Goal: Task Accomplishment & Management: Manage account settings

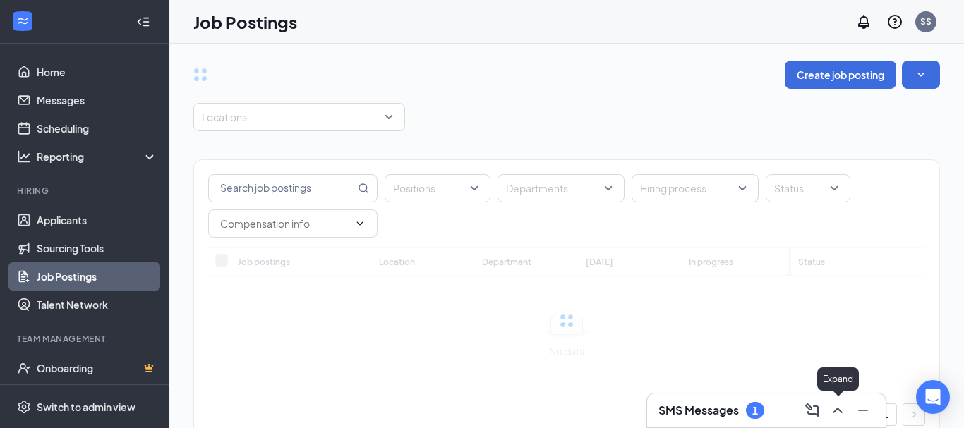
click at [835, 408] on icon "ChevronUp" at bounding box center [837, 410] width 17 height 17
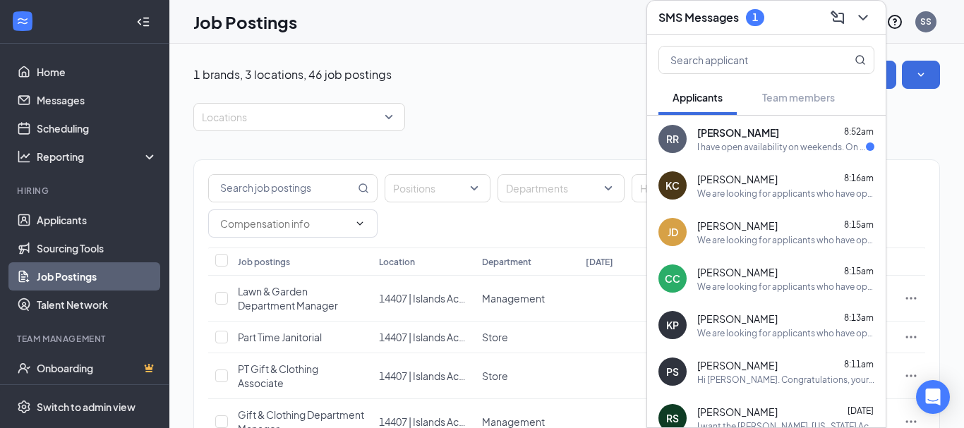
click at [770, 145] on div "I have open availability on weekends. On Week days i can work after school 4pm-…" at bounding box center [781, 147] width 169 height 12
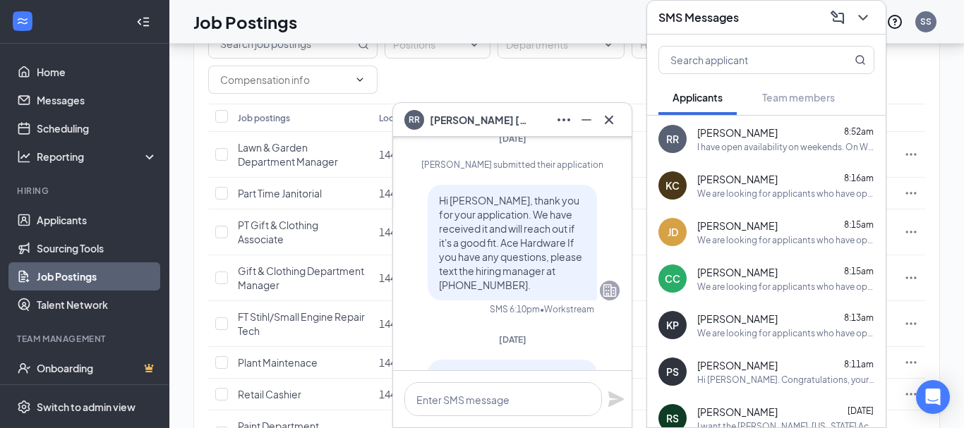
scroll to position [-229, 0]
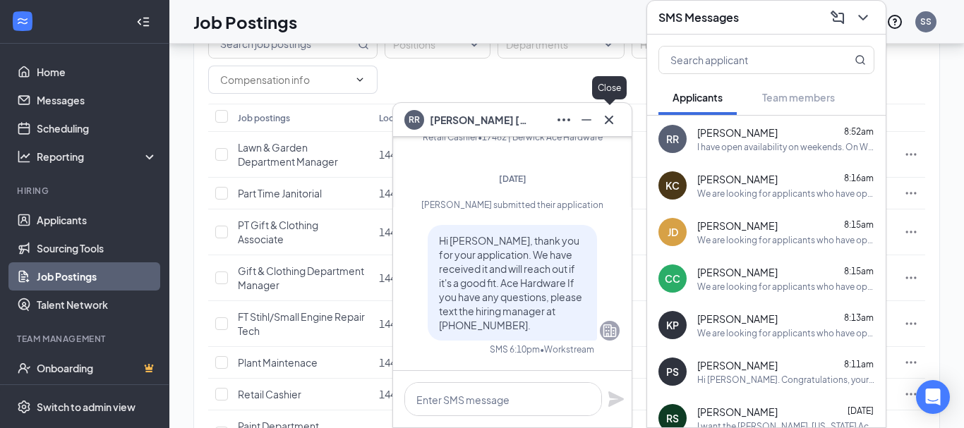
click at [610, 118] on icon "Cross" at bounding box center [609, 119] width 8 height 8
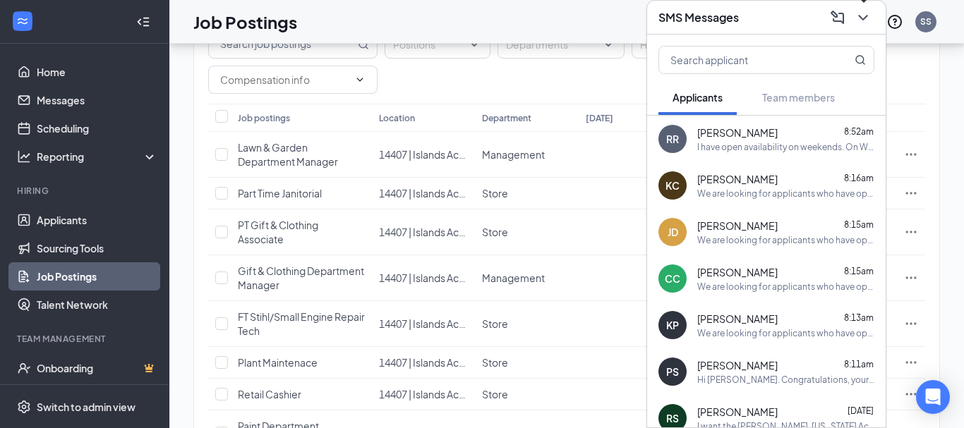
click at [864, 14] on icon "ChevronDown" at bounding box center [862, 17] width 17 height 17
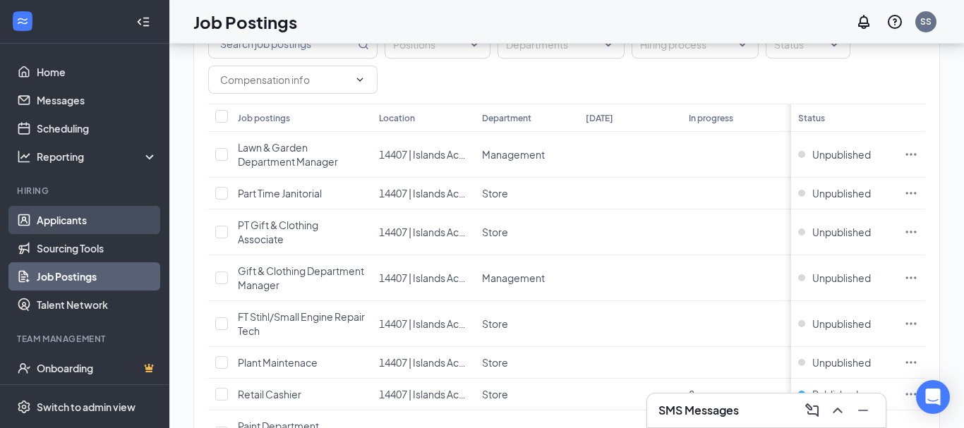
click at [61, 217] on link "Applicants" at bounding box center [97, 220] width 121 height 28
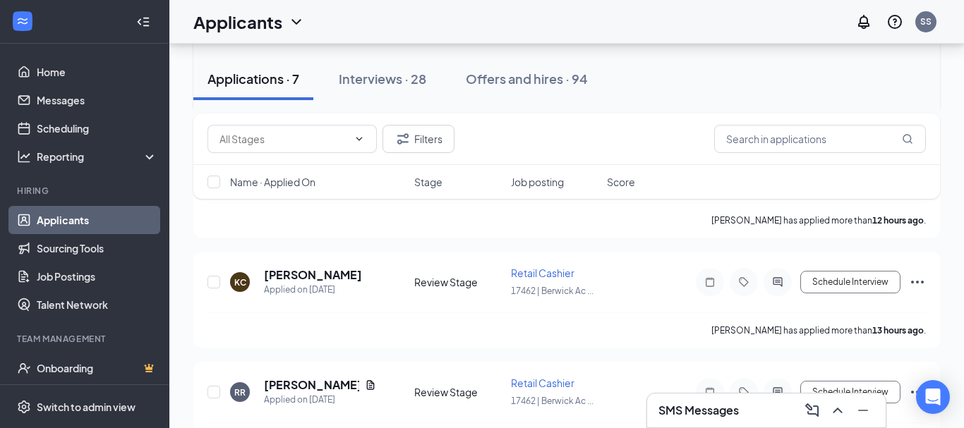
scroll to position [648, 0]
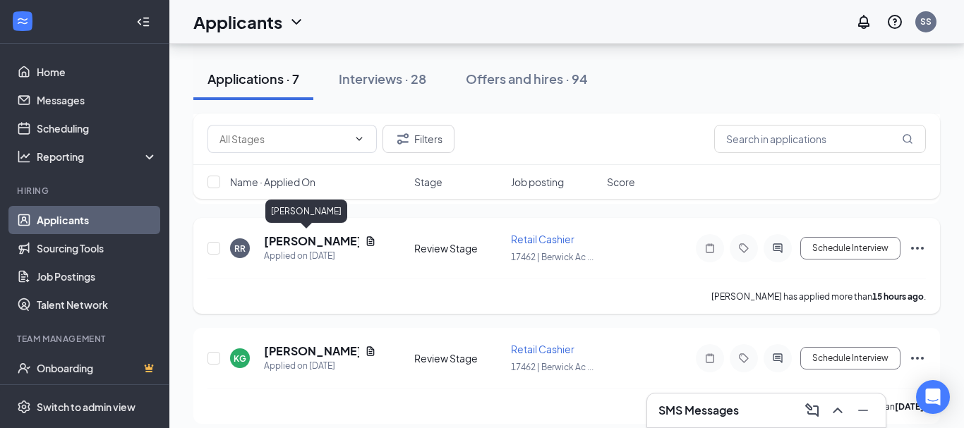
click at [291, 238] on h5 "[PERSON_NAME]" at bounding box center [311, 242] width 95 height 16
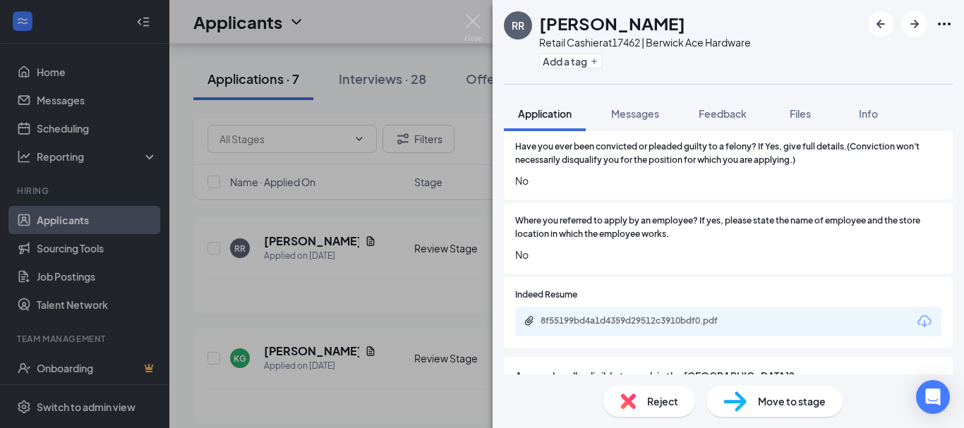
scroll to position [838, 0]
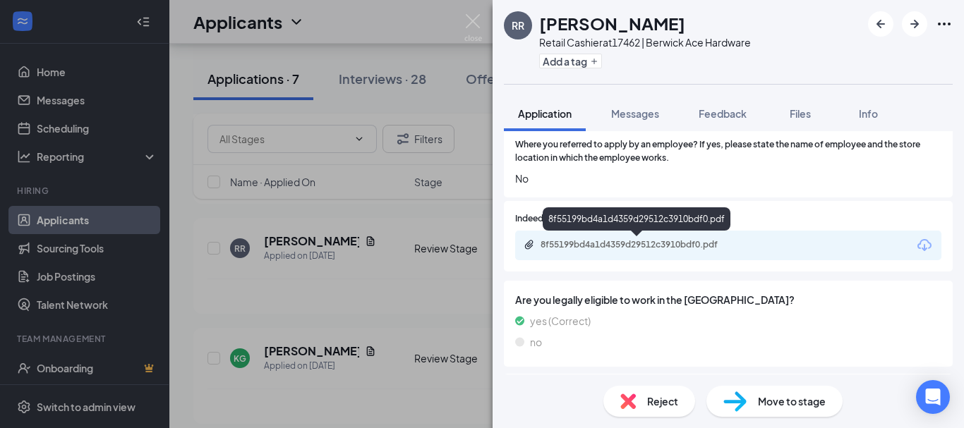
click at [707, 246] on div "8f55199bd4a1d4359d29512c3910bdf0.pdf" at bounding box center [639, 244] width 198 height 11
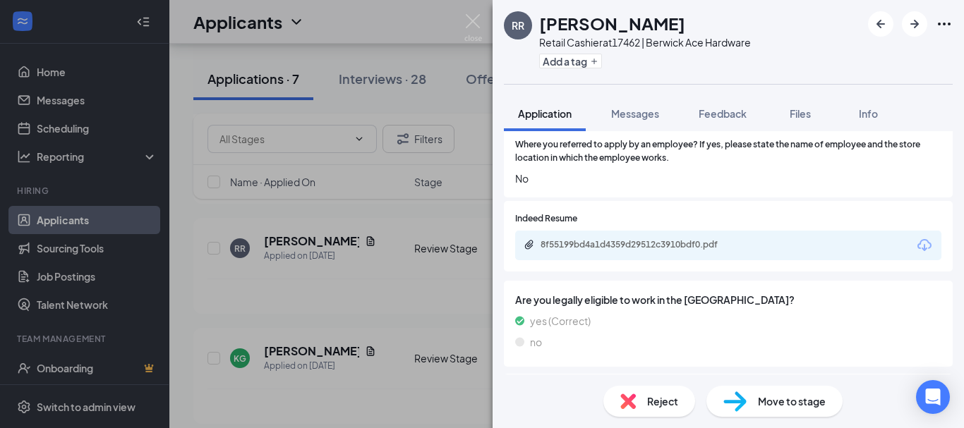
click at [660, 400] on span "Reject" at bounding box center [662, 402] width 31 height 16
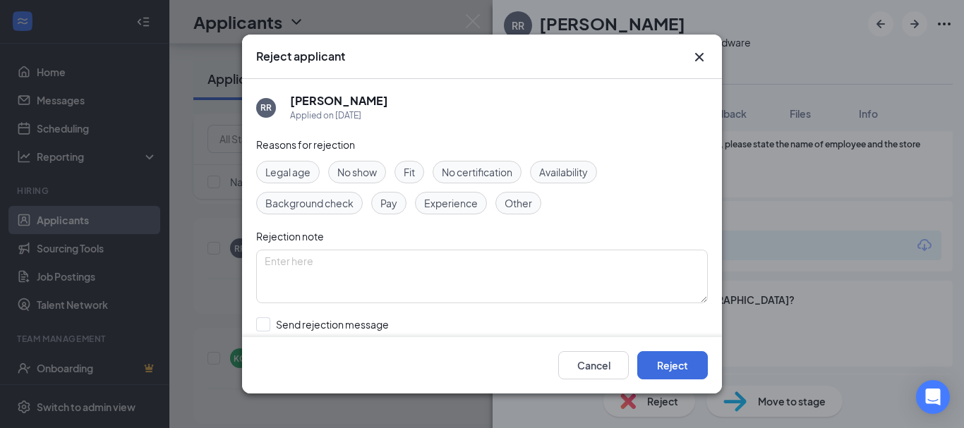
click at [697, 52] on icon "Cross" at bounding box center [699, 57] width 17 height 17
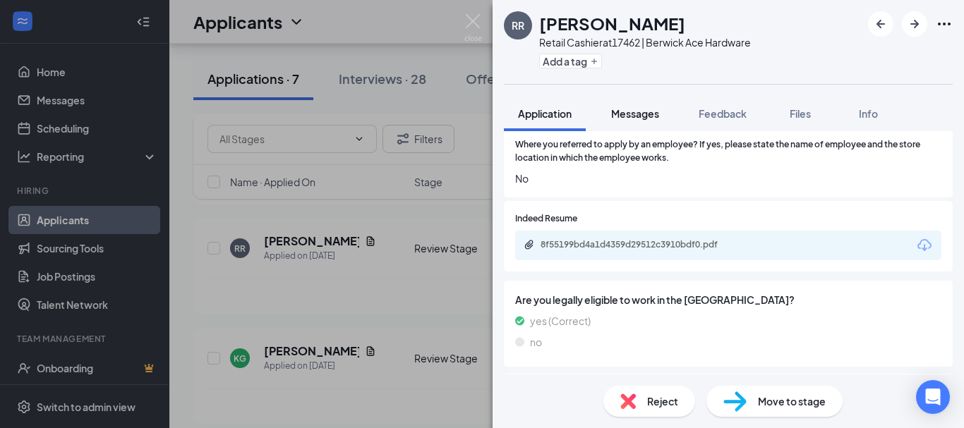
click at [645, 119] on span "Messages" at bounding box center [635, 113] width 48 height 13
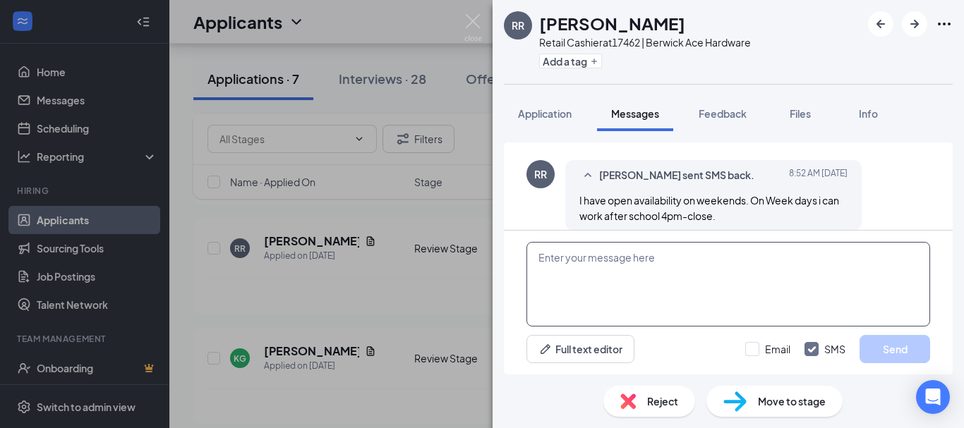
scroll to position [285, 0]
click at [696, 275] on textarea at bounding box center [728, 284] width 404 height 85
click at [696, 275] on textarea "Unfor" at bounding box center [728, 284] width 404 height 85
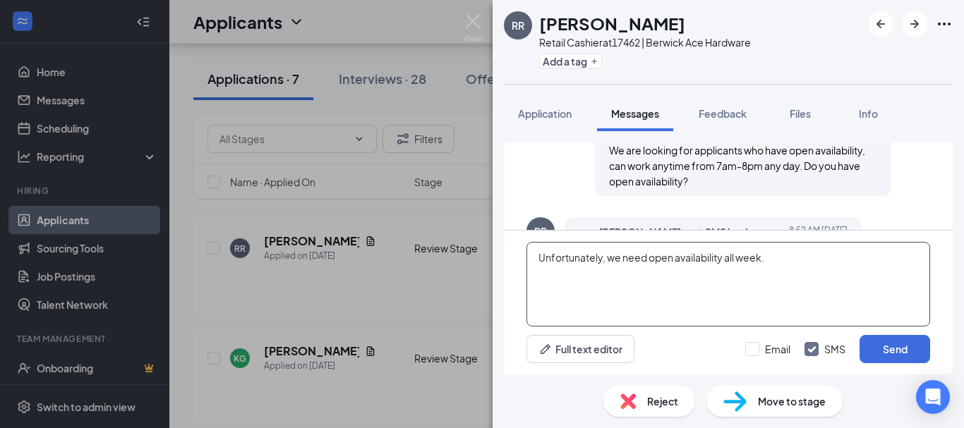
scroll to position [229, 0]
type textarea "Unfortunately, we need open availability all week."
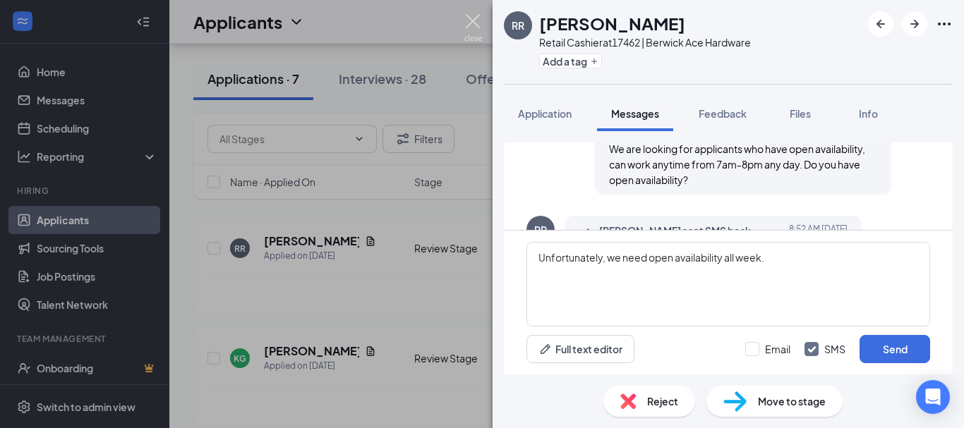
click at [475, 17] on img at bounding box center [473, 28] width 18 height 28
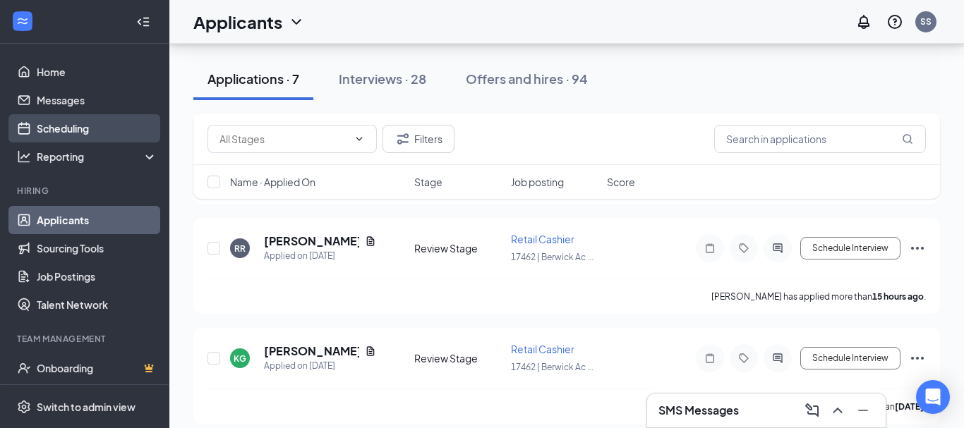
click at [59, 123] on link "Scheduling" at bounding box center [97, 128] width 121 height 28
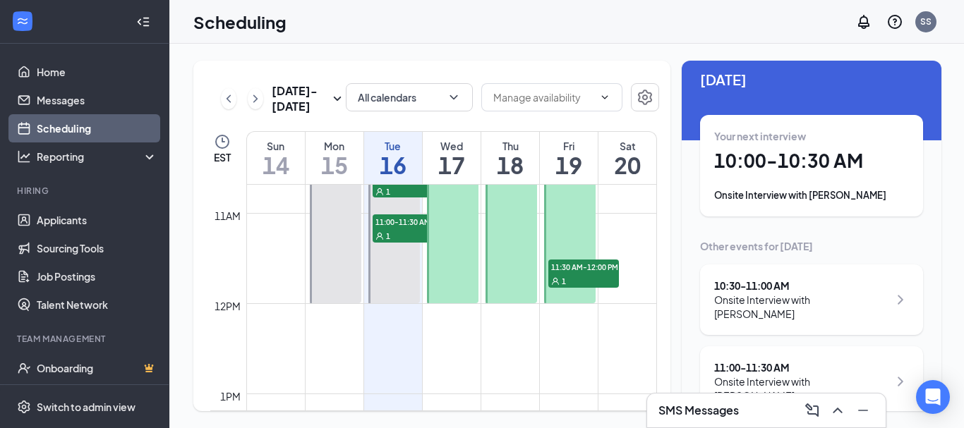
scroll to position [846, 0]
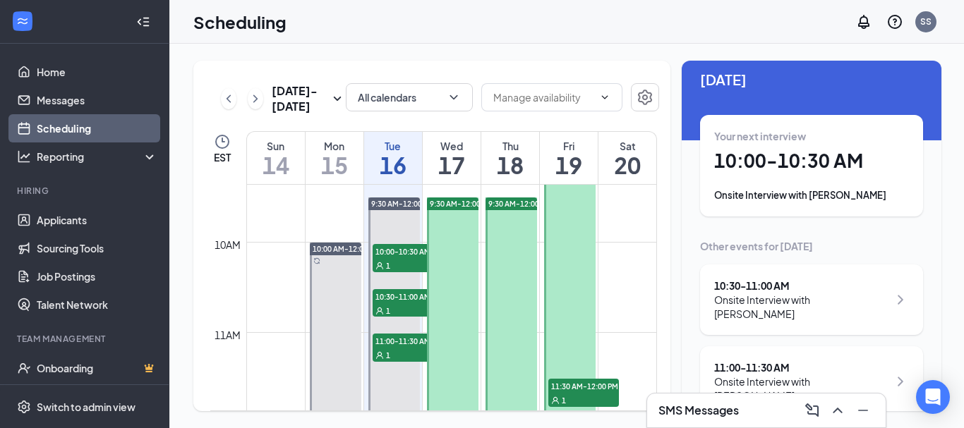
click at [596, 389] on span "11:30 AM-12:00 PM" at bounding box center [583, 386] width 71 height 14
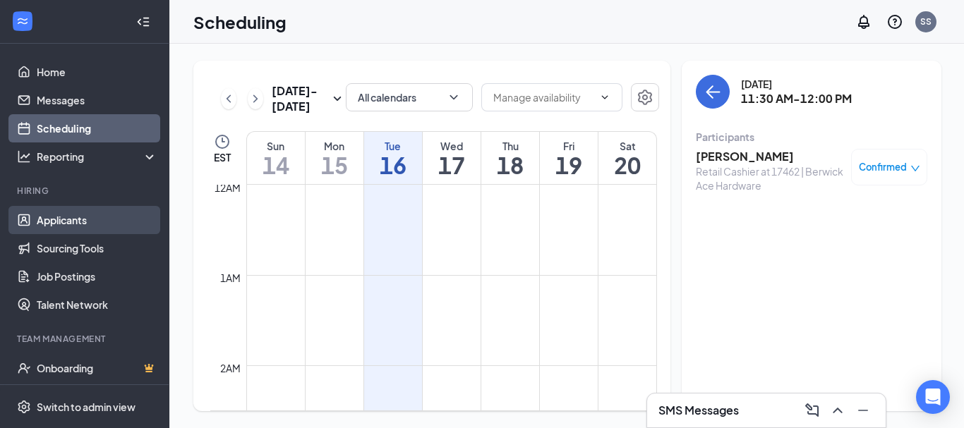
click at [59, 217] on link "Applicants" at bounding box center [97, 220] width 121 height 28
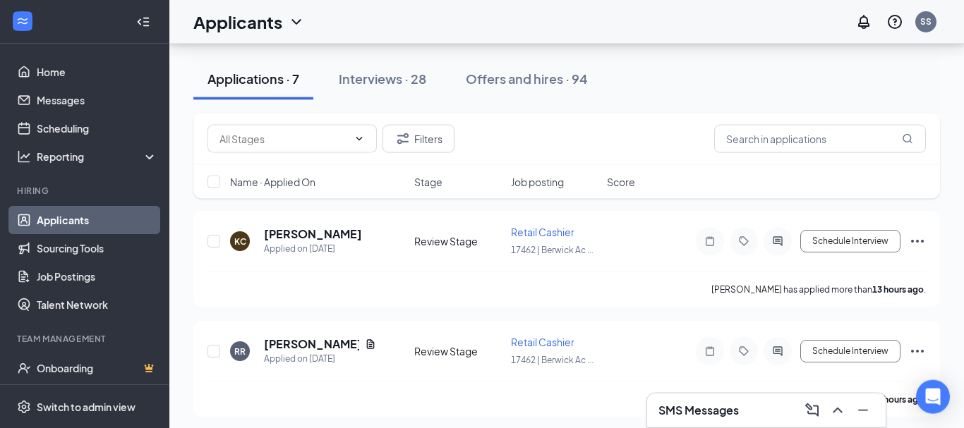
scroll to position [576, 0]
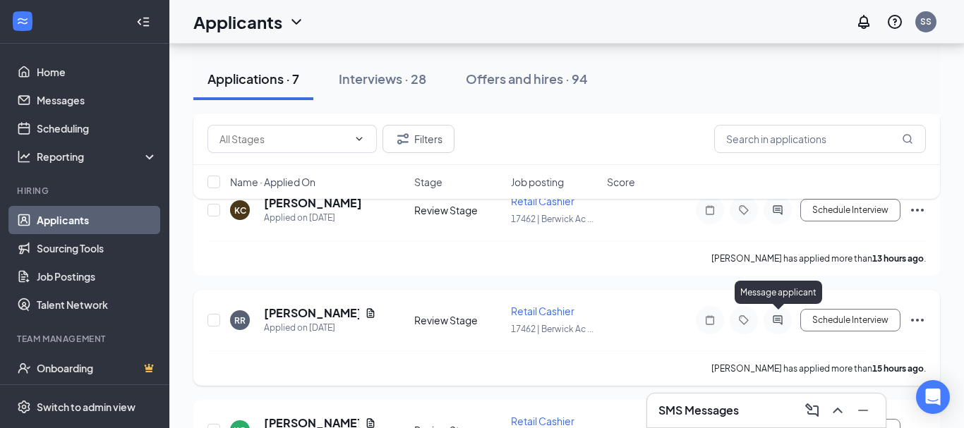
click at [779, 320] on icon "ActiveChat" at bounding box center [777, 320] width 17 height 11
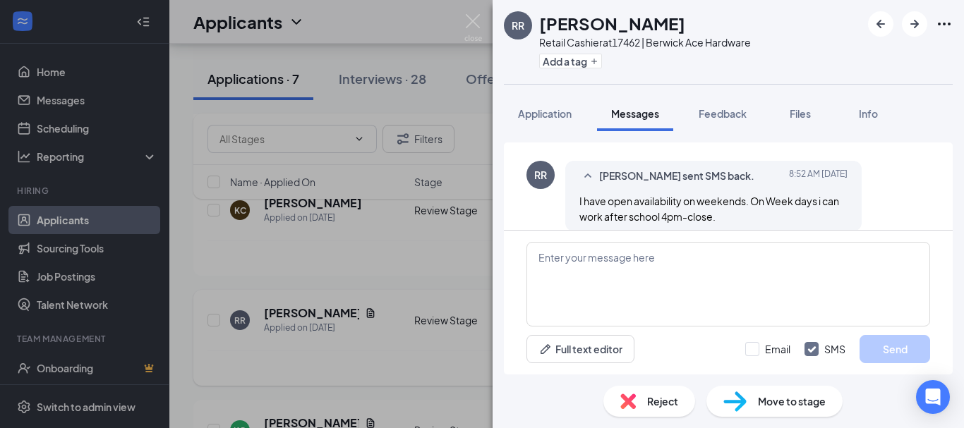
scroll to position [285, 0]
click at [569, 267] on textarea at bounding box center [728, 284] width 404 height 85
click at [823, 36] on div "RR [PERSON_NAME] Retail Cashier at 17462 | Berwick Ace Hardware Add a tag" at bounding box center [728, 42] width 471 height 84
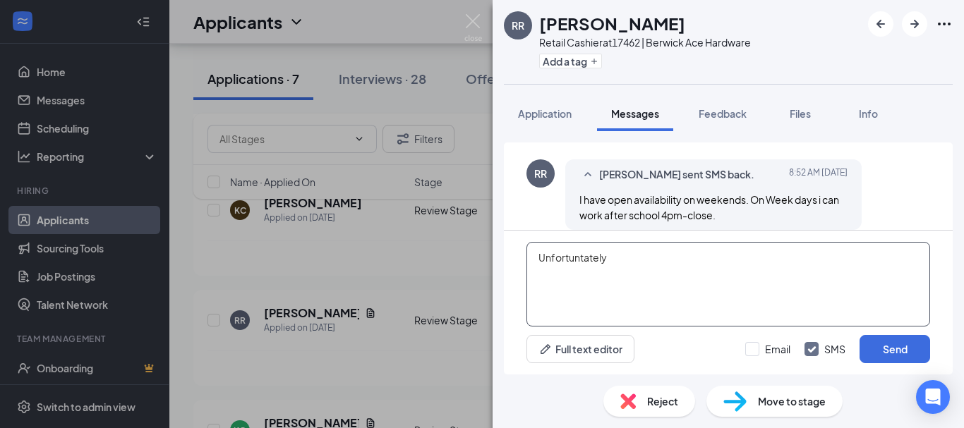
click at [612, 258] on textarea "Unfortuntately" at bounding box center [728, 284] width 404 height 85
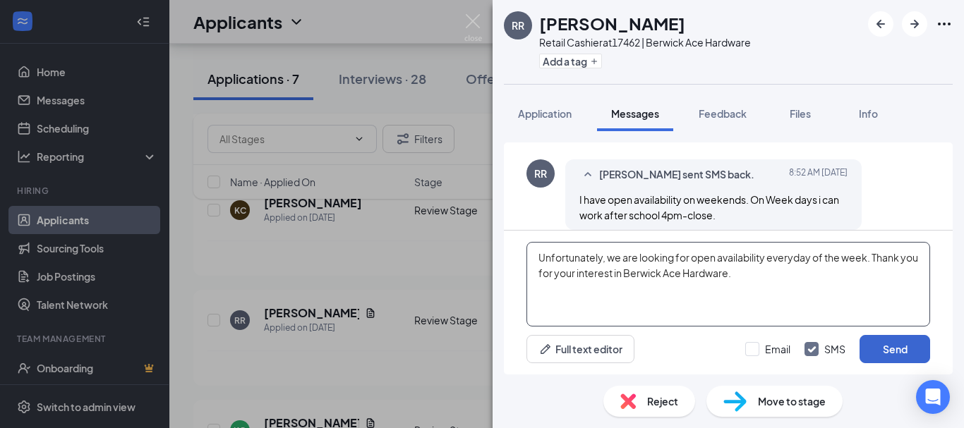
type textarea "Unfortunately, we are looking for open availability everyday of the week. Thank…"
click at [898, 353] on button "Send" at bounding box center [894, 349] width 71 height 28
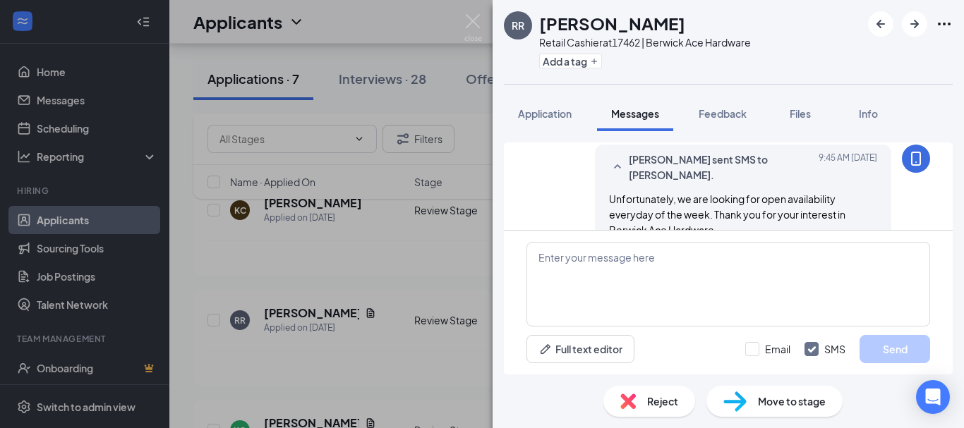
scroll to position [392, 0]
click at [670, 401] on span "Reject" at bounding box center [662, 402] width 31 height 16
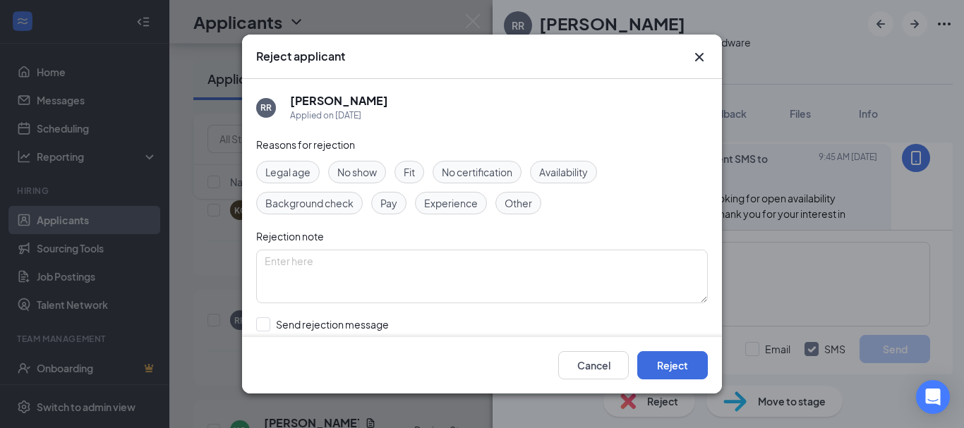
click at [572, 170] on span "Availability" at bounding box center [563, 172] width 49 height 16
click at [366, 271] on textarea at bounding box center [482, 277] width 452 height 54
click at [266, 329] on input "Send rejection message If unchecked, the applicant will not receive a rejection…" at bounding box center [416, 333] width 321 height 31
checkbox input "true"
click at [679, 369] on button "Reject" at bounding box center [672, 365] width 71 height 28
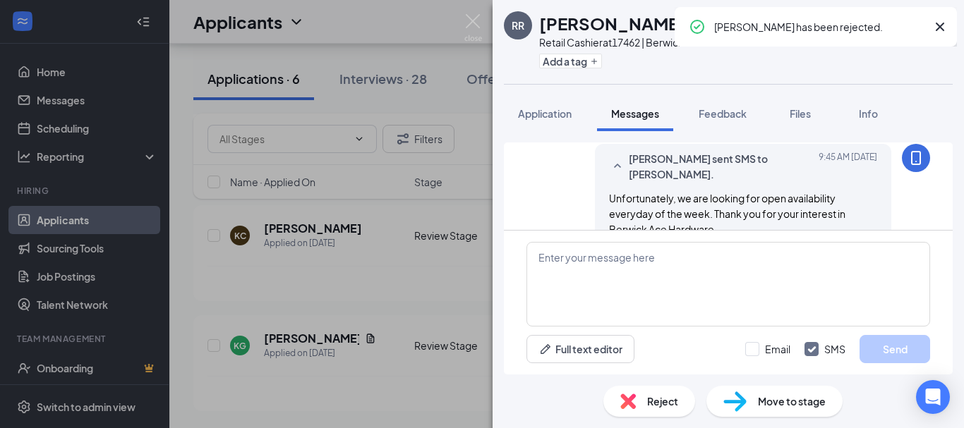
scroll to position [548, 0]
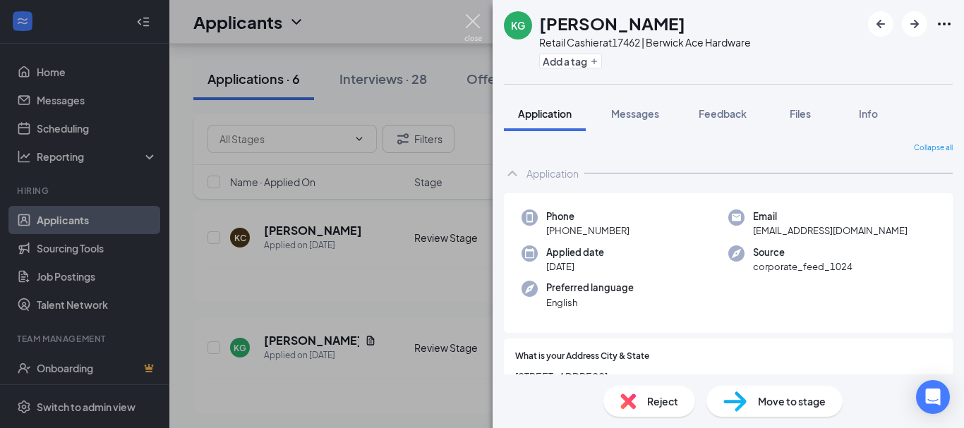
click at [474, 18] on img at bounding box center [473, 28] width 18 height 28
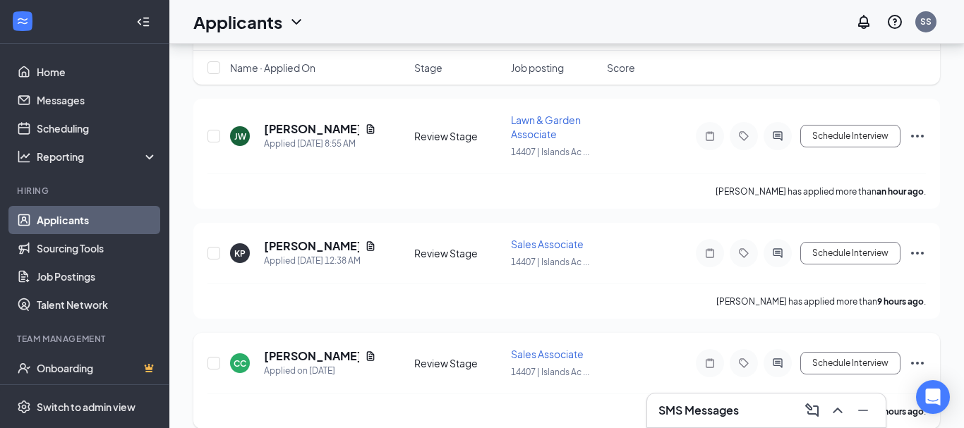
scroll to position [44, 0]
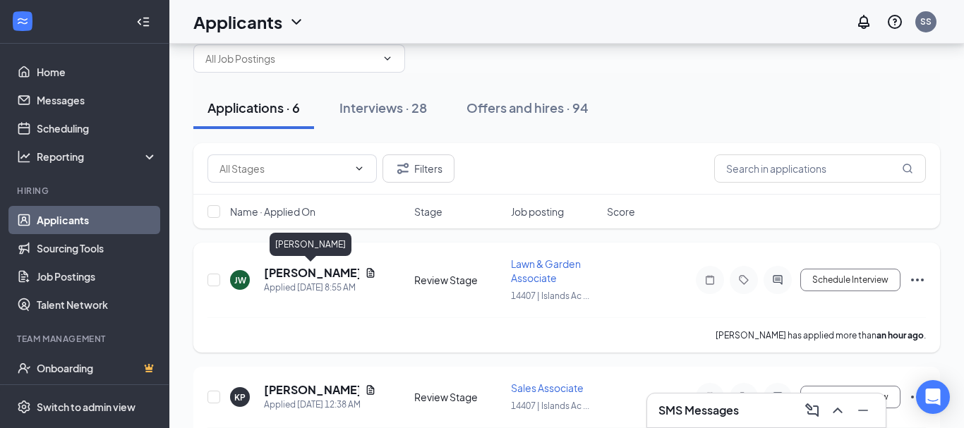
click at [327, 273] on h5 "[PERSON_NAME]" at bounding box center [311, 273] width 95 height 16
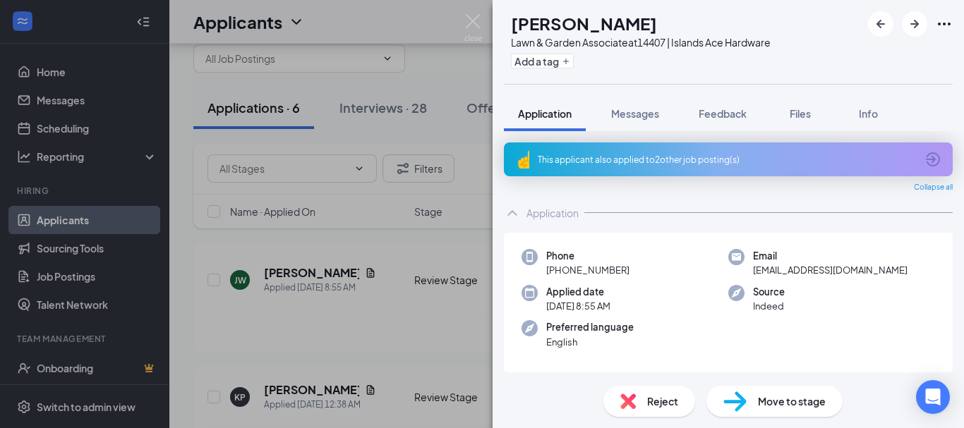
click at [933, 157] on icon "ArrowCircle" at bounding box center [933, 159] width 14 height 14
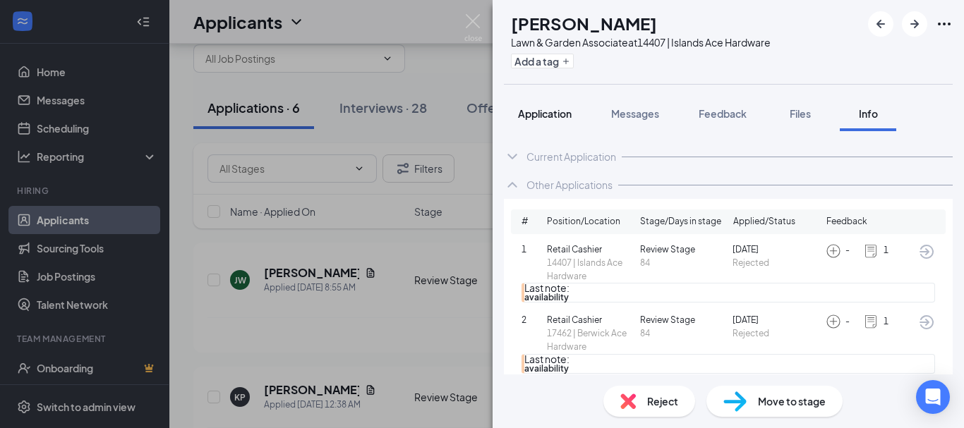
click at [557, 113] on span "Application" at bounding box center [545, 113] width 54 height 13
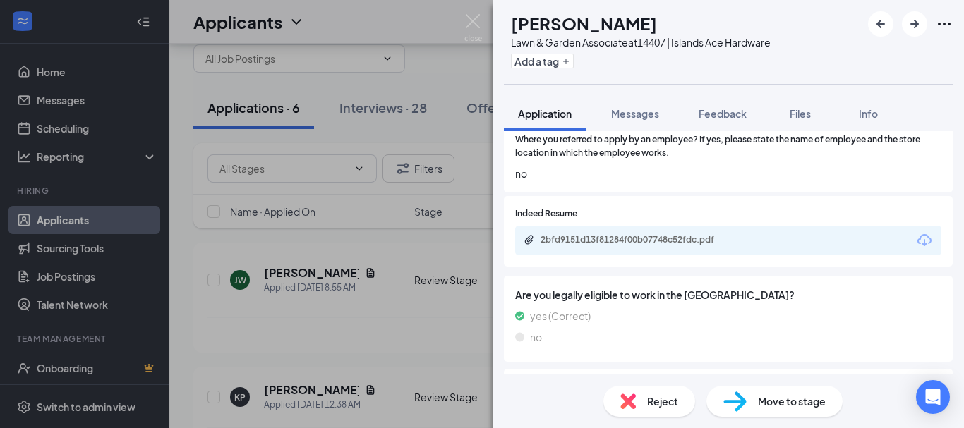
scroll to position [914, 0]
click at [699, 234] on div "2bfd9151d13f81284f00b07748c52fdc.pdf" at bounding box center [639, 239] width 198 height 11
click at [471, 20] on img at bounding box center [473, 28] width 18 height 28
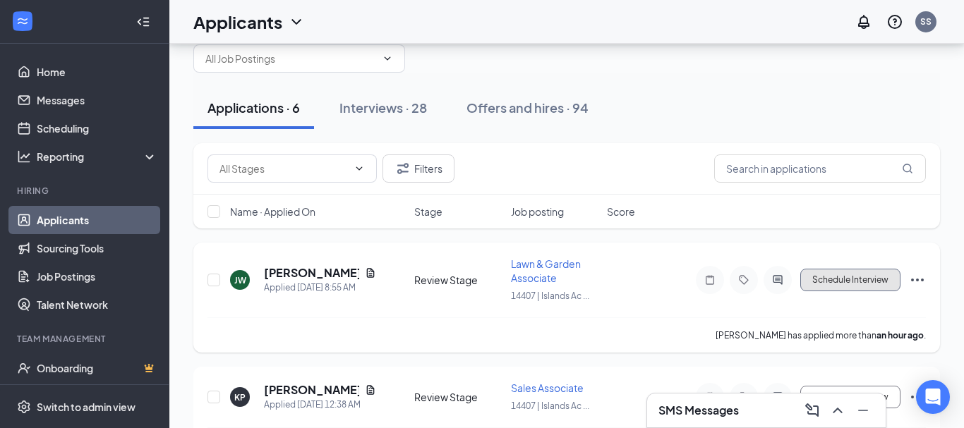
click at [881, 283] on button "Schedule Interview" at bounding box center [850, 280] width 100 height 23
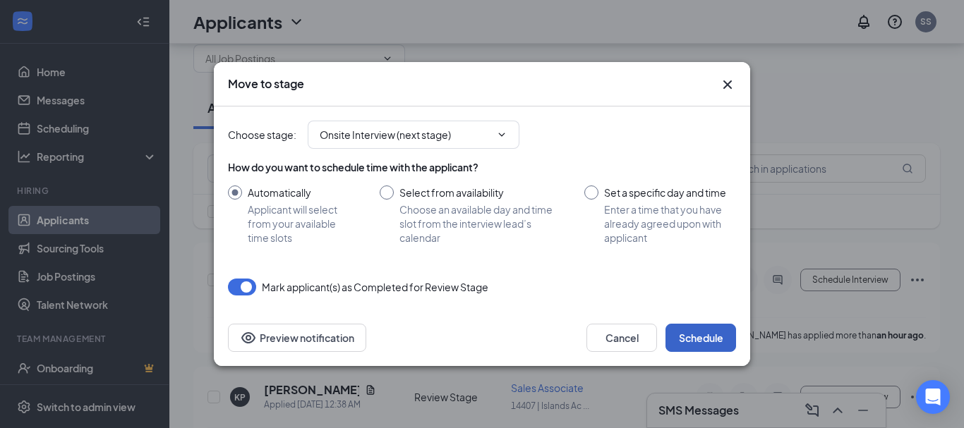
click at [708, 343] on button "Schedule" at bounding box center [700, 338] width 71 height 28
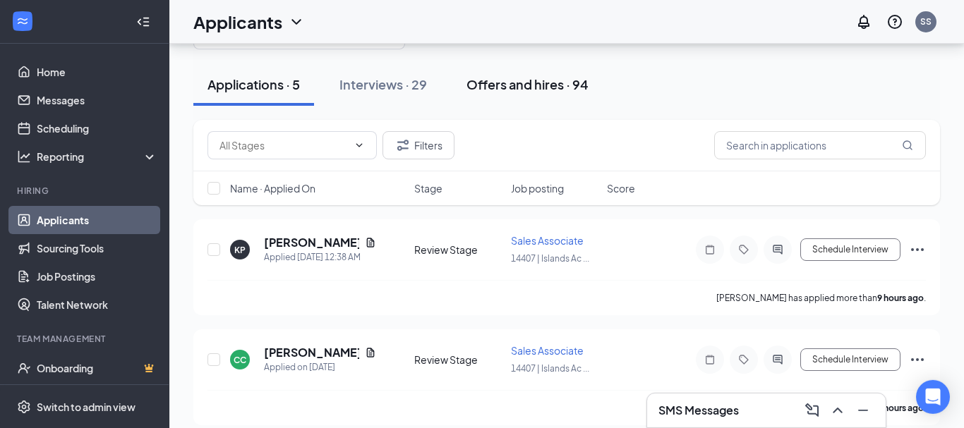
scroll to position [72, 0]
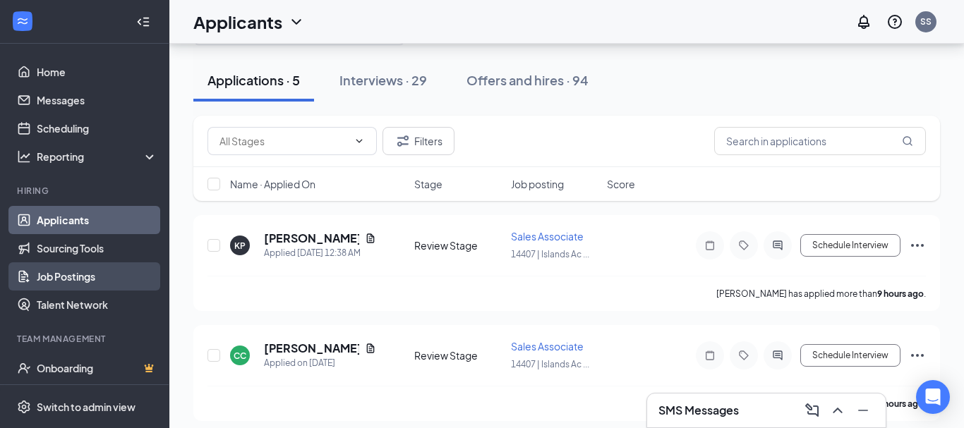
click at [83, 272] on link "Job Postings" at bounding box center [97, 276] width 121 height 28
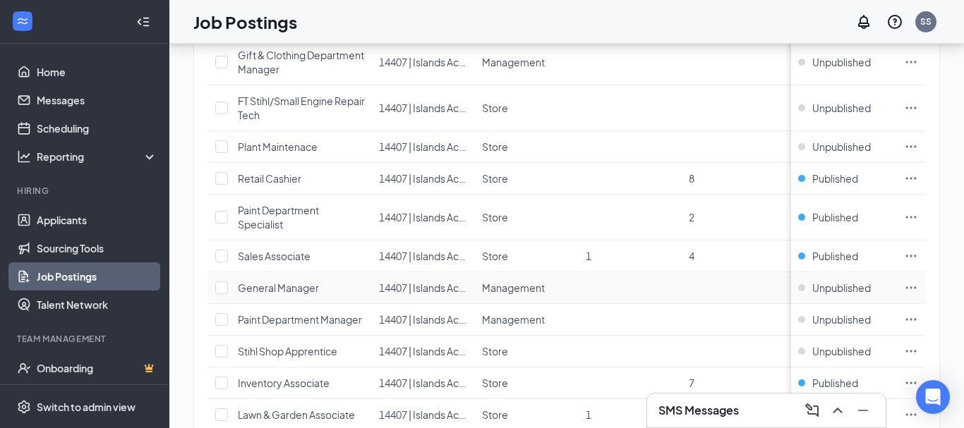
scroll to position [432, 0]
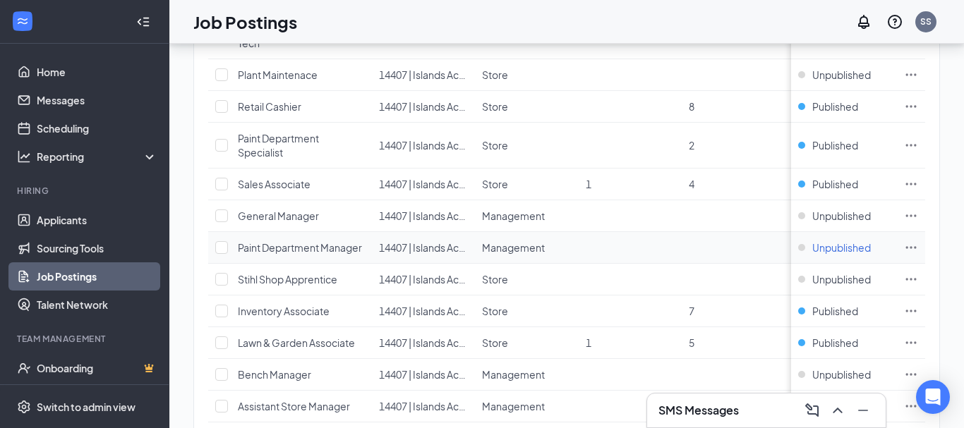
click at [837, 245] on span "Unpublished" at bounding box center [841, 248] width 59 height 14
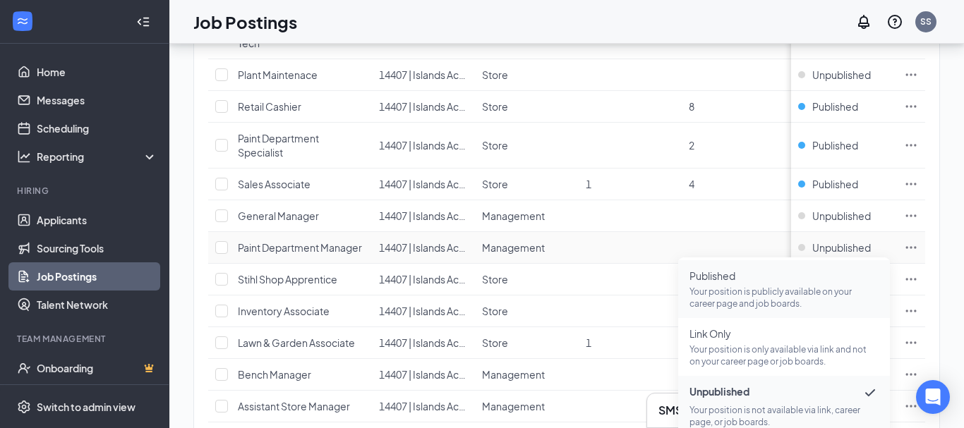
click at [728, 298] on p "Your position is publicly available on your career page and job boards." at bounding box center [783, 298] width 189 height 24
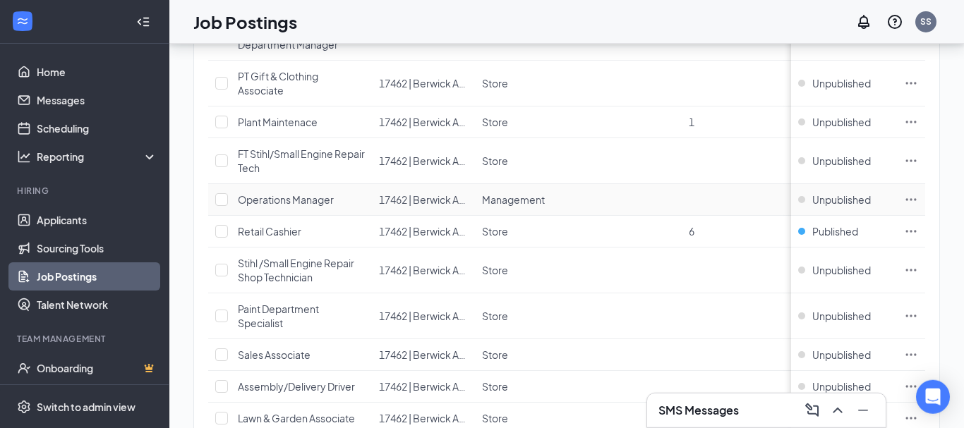
scroll to position [936, 0]
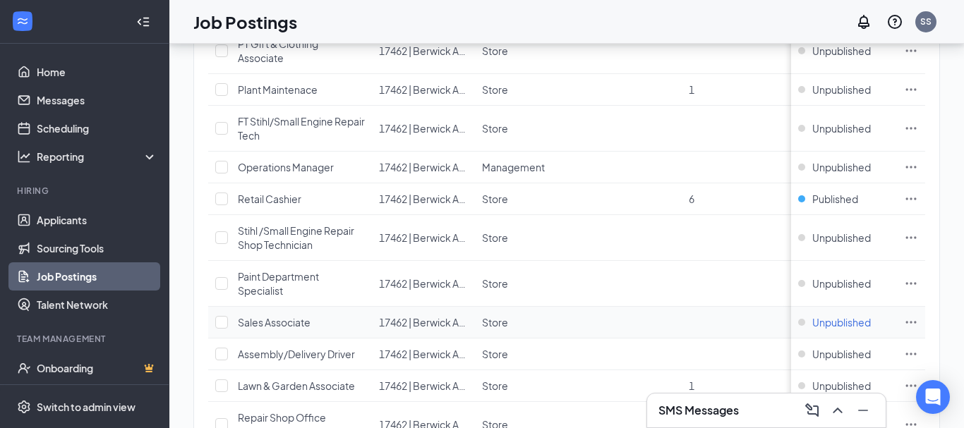
click at [856, 323] on span "Unpublished" at bounding box center [841, 322] width 59 height 14
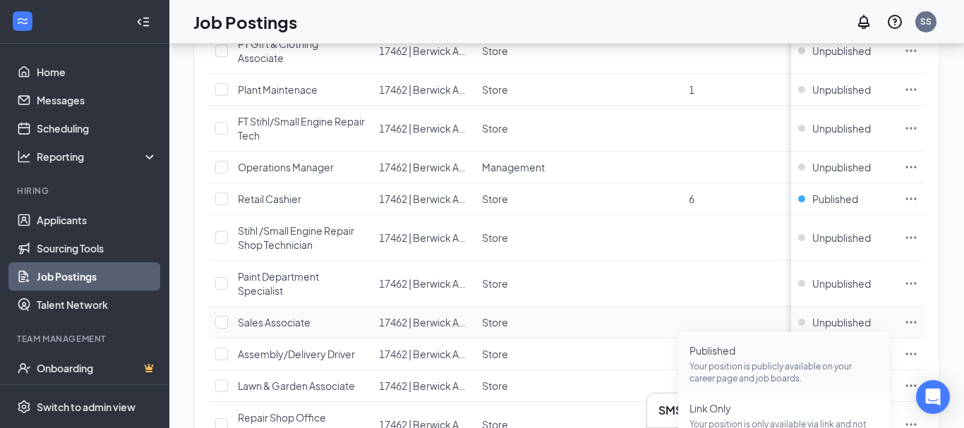
click at [732, 365] on p "Your position is publicly available on your career page and job boards." at bounding box center [783, 373] width 189 height 24
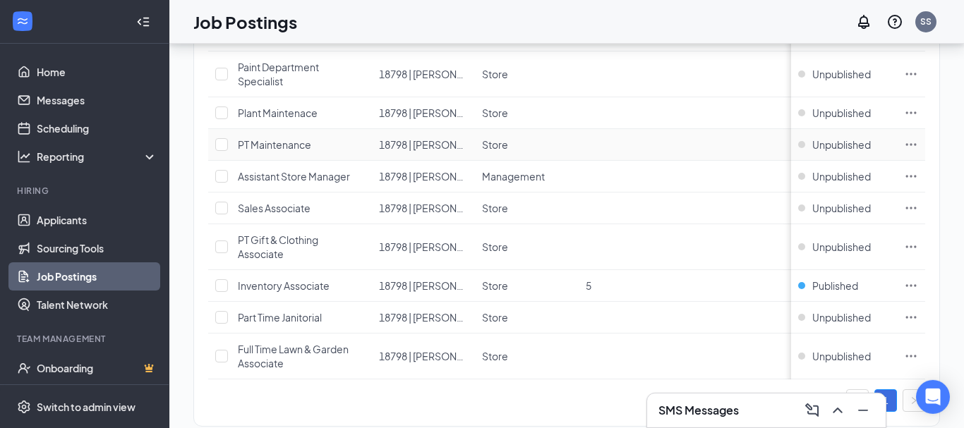
scroll to position [1583, 0]
click at [831, 286] on span "Published" at bounding box center [835, 285] width 46 height 14
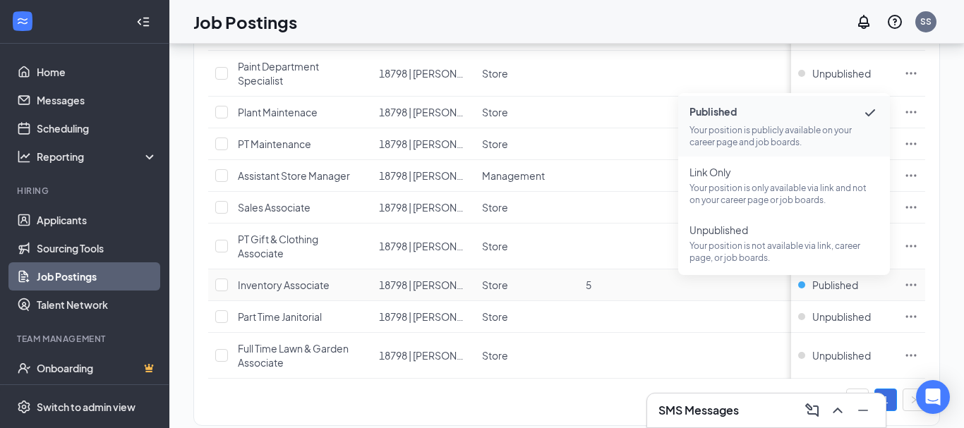
click at [727, 126] on p "Your position is publicly available on your career page and job boards." at bounding box center [783, 136] width 189 height 24
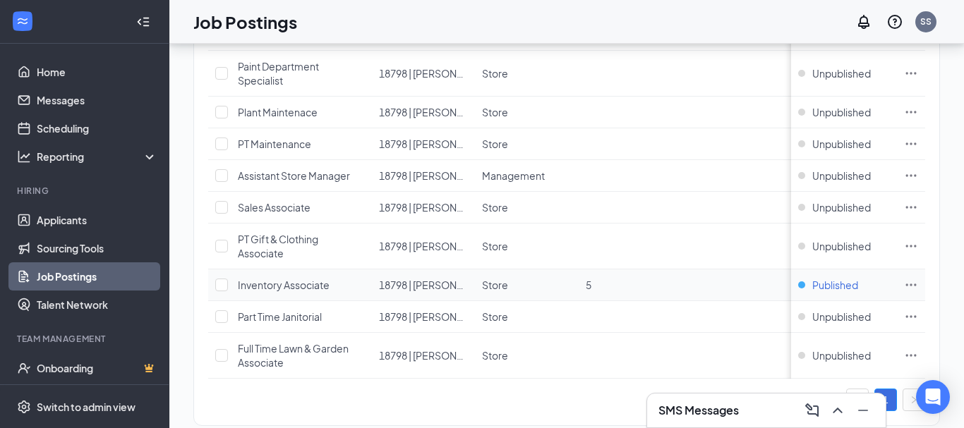
click at [850, 279] on span "Published" at bounding box center [835, 285] width 46 height 14
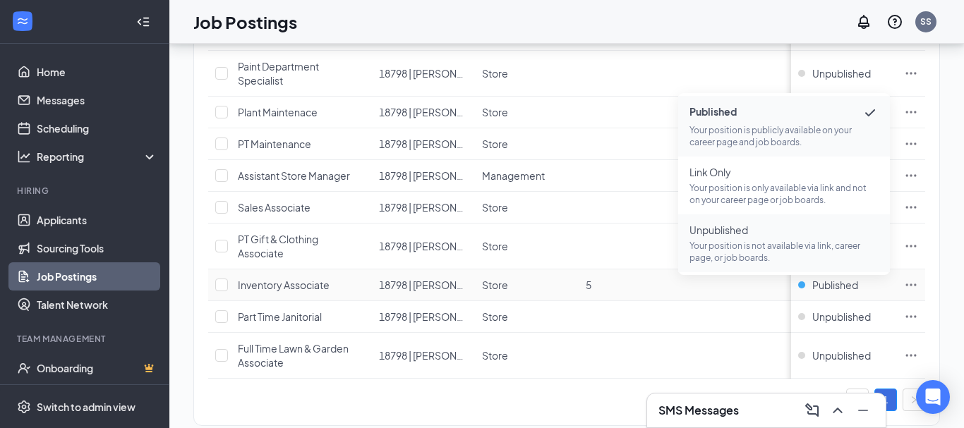
click at [727, 236] on span "Unpublished" at bounding box center [783, 230] width 189 height 14
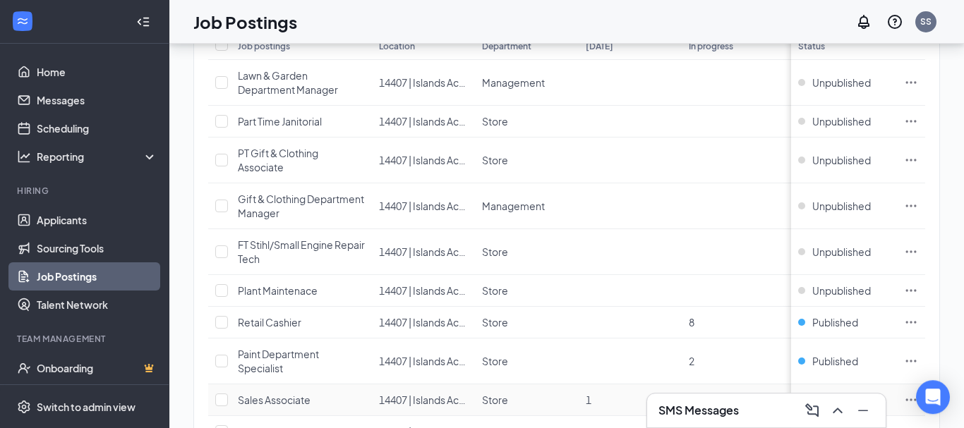
scroll to position [72, 0]
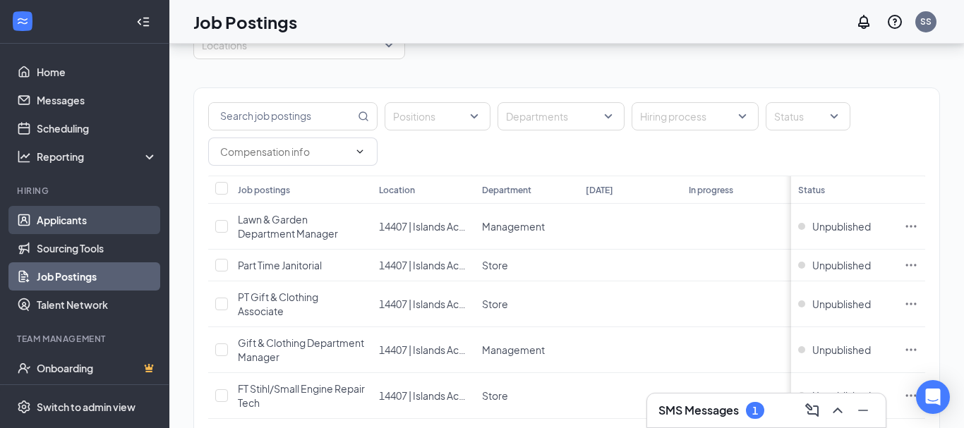
click at [76, 215] on link "Applicants" at bounding box center [97, 220] width 121 height 28
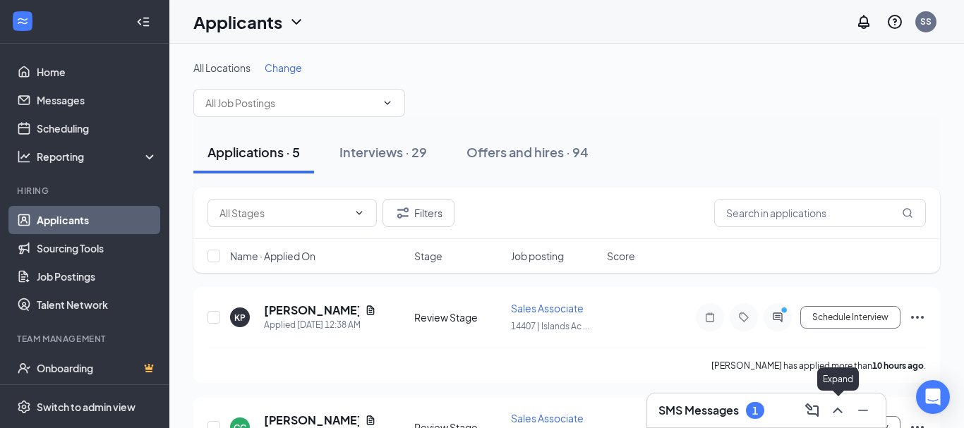
click at [839, 407] on icon "ChevronUp" at bounding box center [837, 410] width 17 height 17
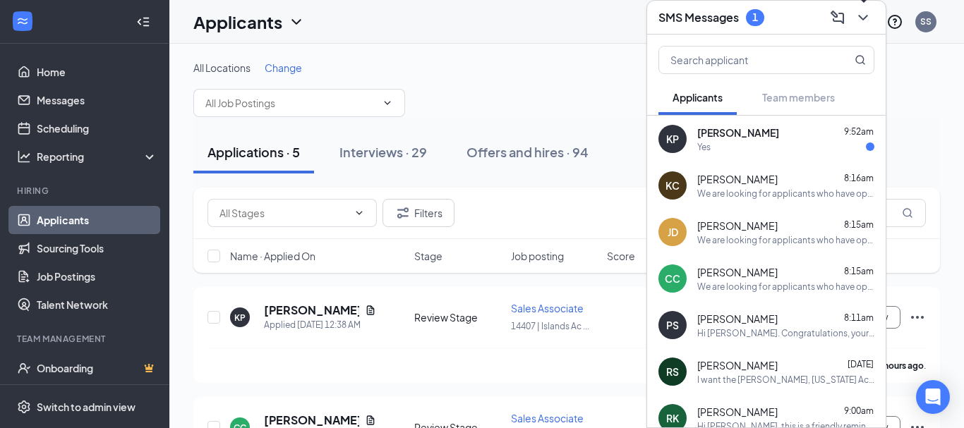
click at [865, 13] on icon "ChevronDown" at bounding box center [862, 17] width 17 height 17
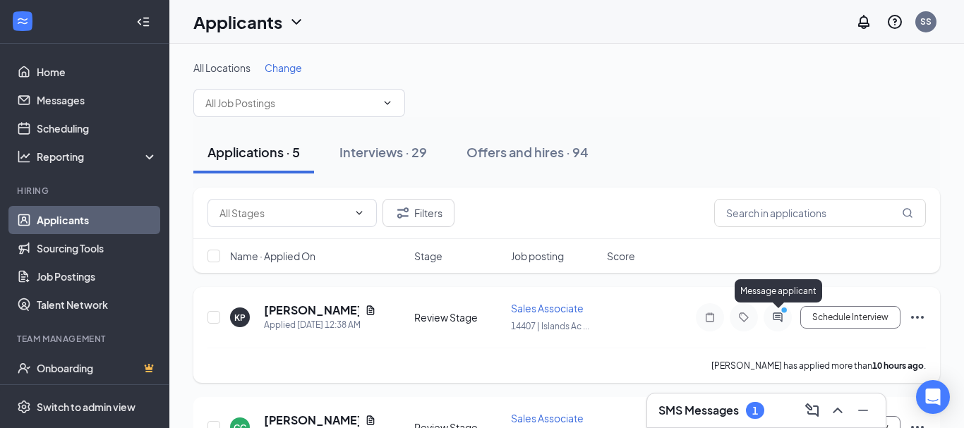
click at [778, 316] on icon "PrimaryDot" at bounding box center [786, 311] width 17 height 11
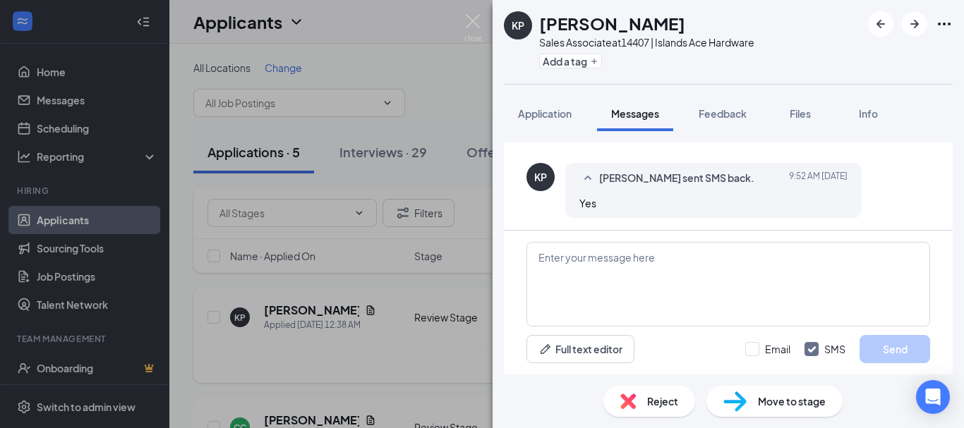
scroll to position [284, 0]
click at [473, 14] on img at bounding box center [473, 28] width 18 height 28
click at [472, 20] on img at bounding box center [473, 28] width 18 height 28
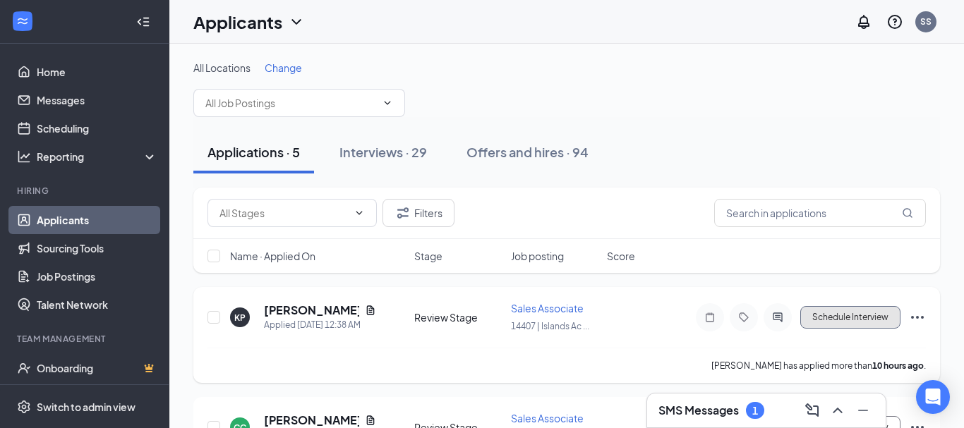
click at [840, 322] on button "Schedule Interview" at bounding box center [850, 317] width 100 height 23
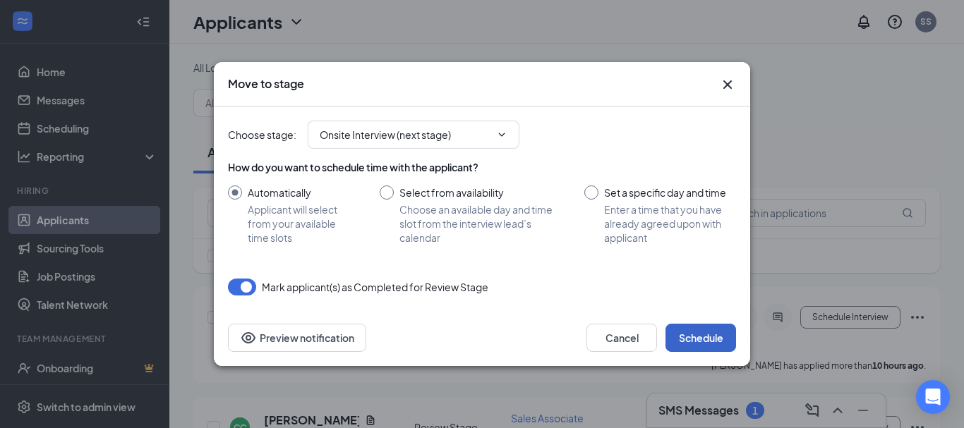
click at [698, 345] on button "Schedule" at bounding box center [700, 338] width 71 height 28
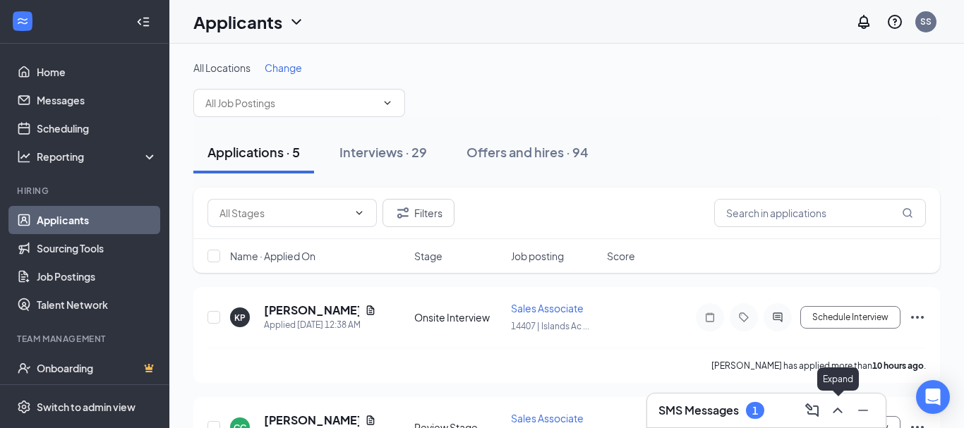
click at [839, 412] on icon "ChevronUp" at bounding box center [837, 410] width 17 height 17
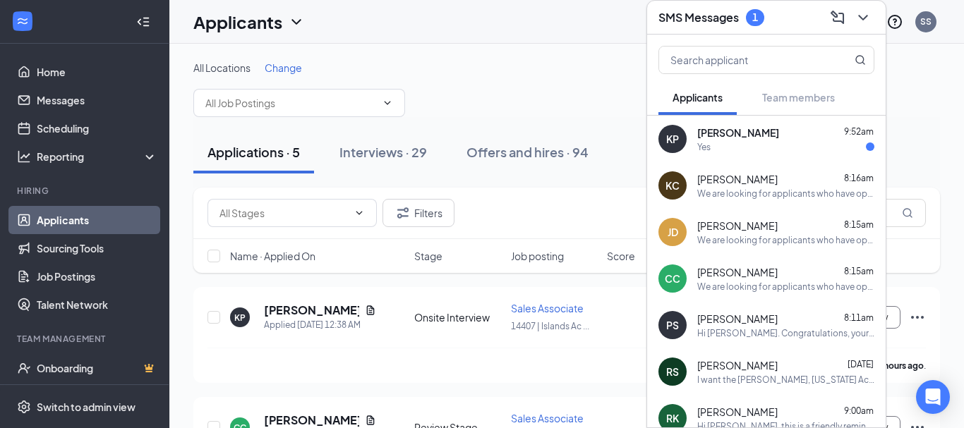
click at [747, 143] on div "Yes" at bounding box center [785, 147] width 177 height 12
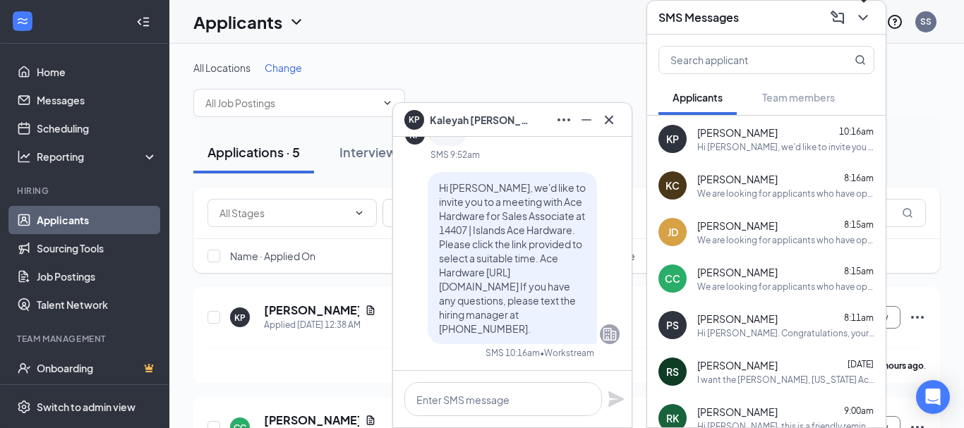
click at [862, 18] on icon "ChevronDown" at bounding box center [862, 17] width 17 height 17
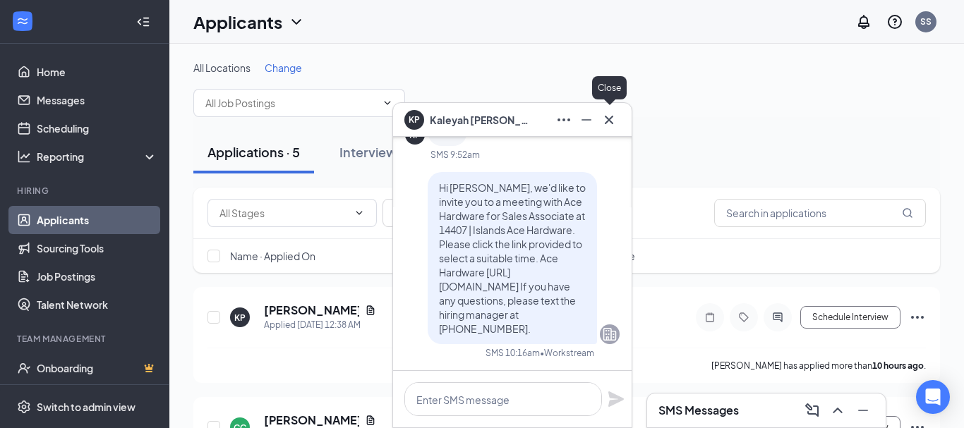
click at [608, 123] on icon "Cross" at bounding box center [608, 119] width 17 height 17
